Goal: Find specific page/section: Find specific page/section

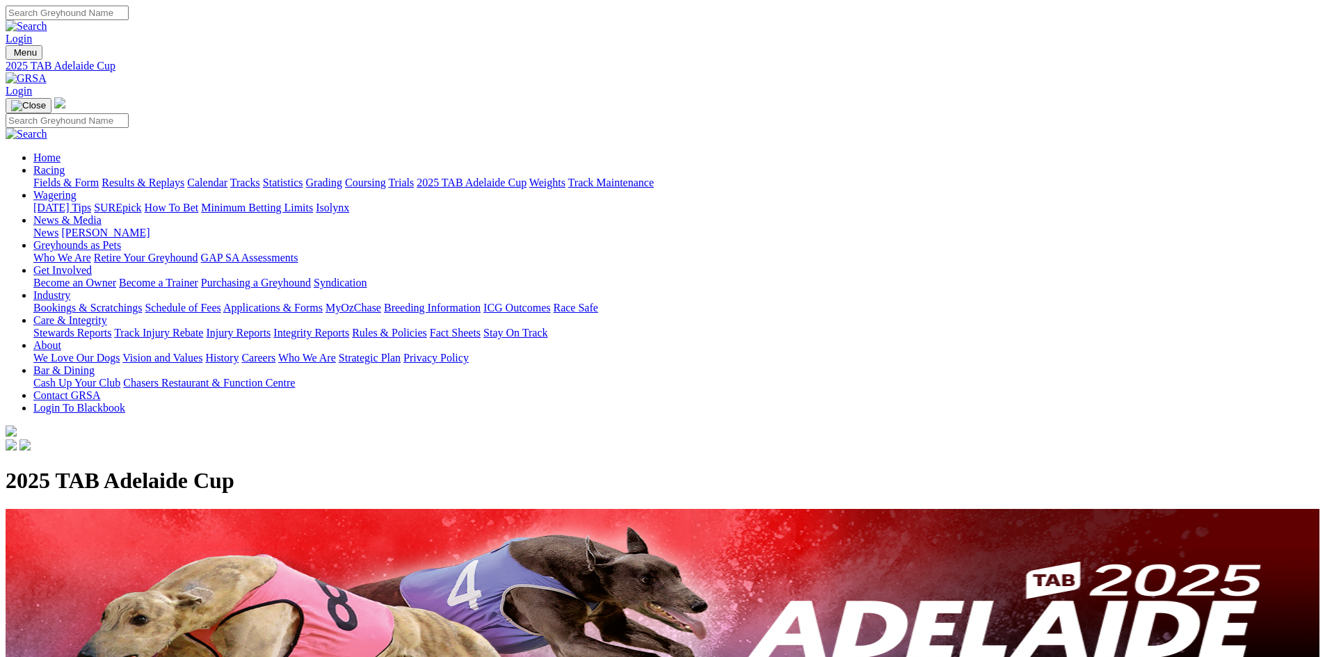
click at [336, 352] on link "Who We Are" at bounding box center [307, 358] width 58 height 12
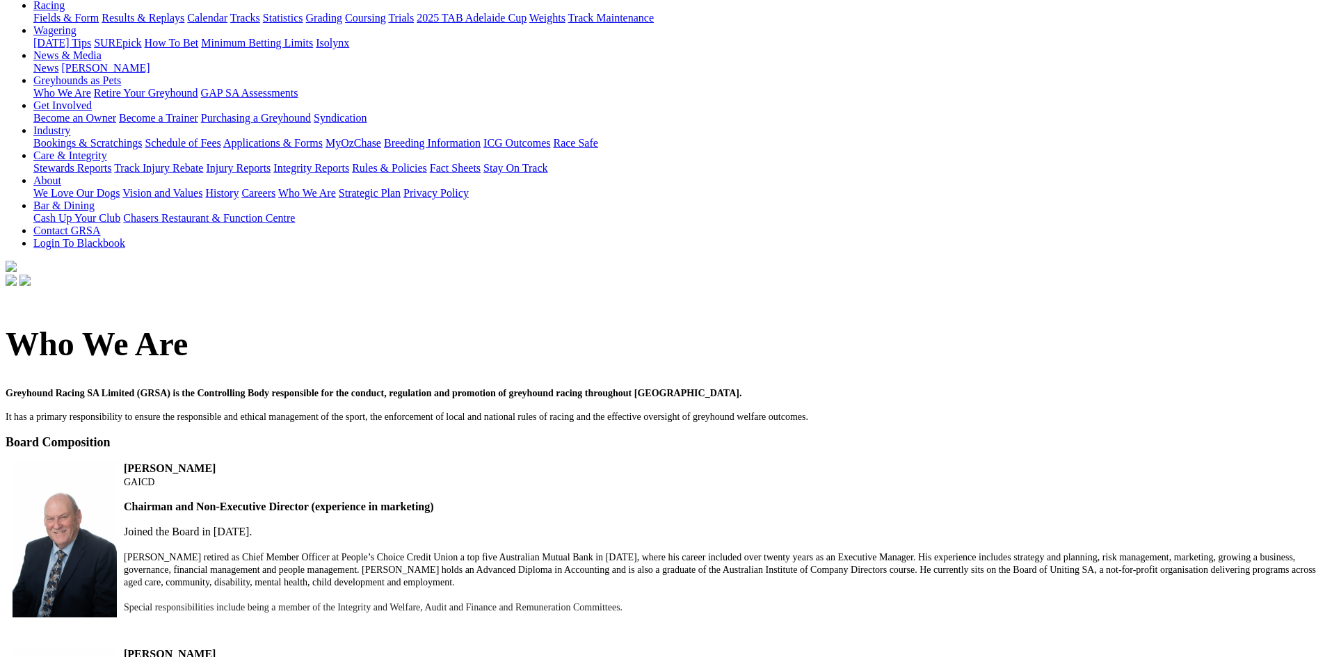
scroll to position [46, 0]
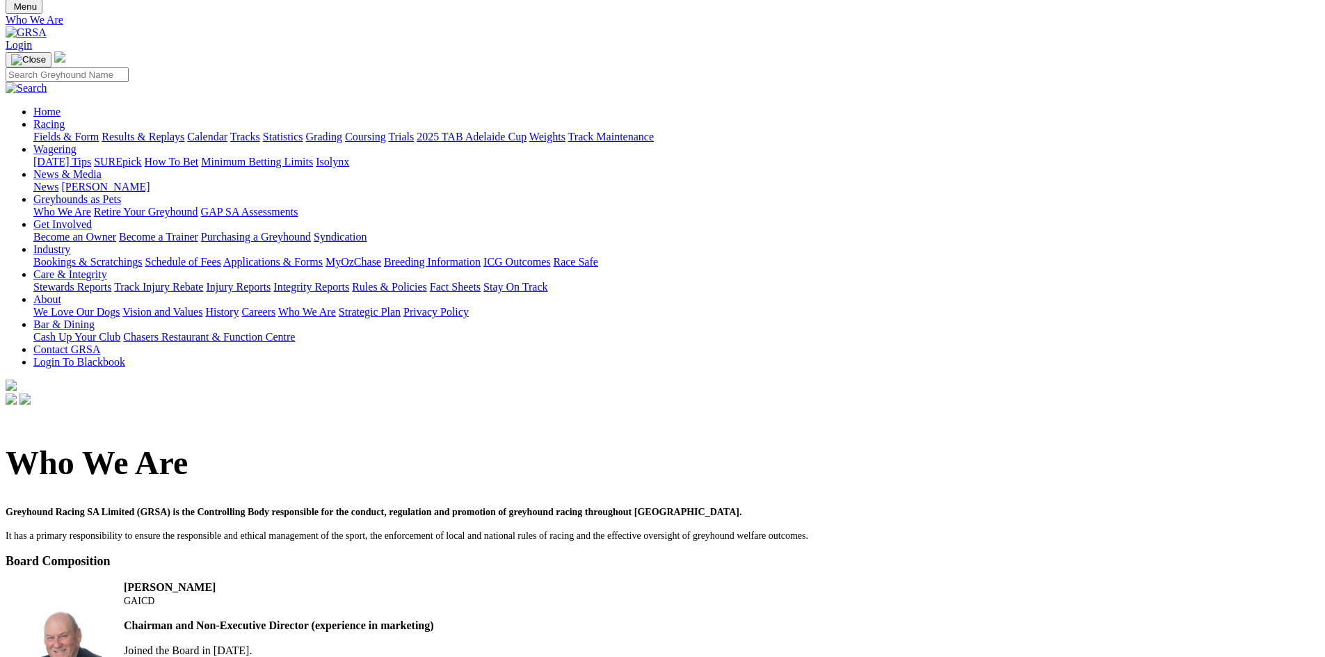
click at [275, 306] on link "Careers" at bounding box center [258, 312] width 34 height 12
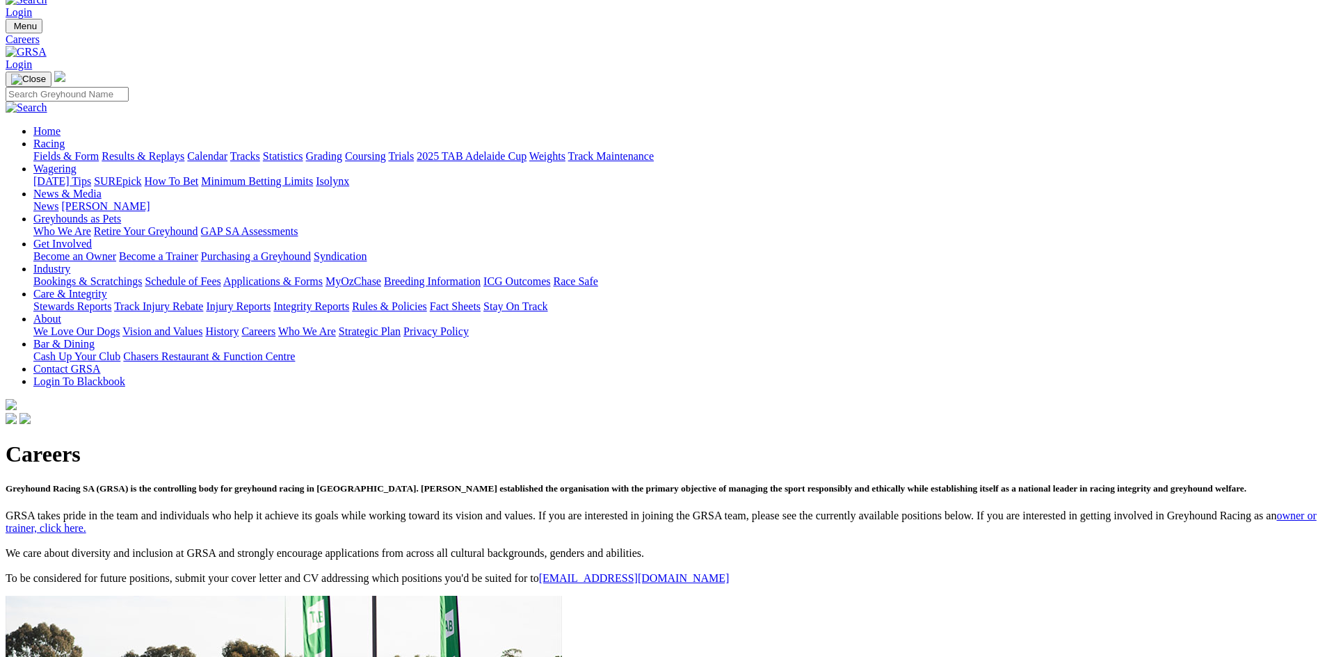
scroll to position [93, 0]
